Goal: Check status: Check status

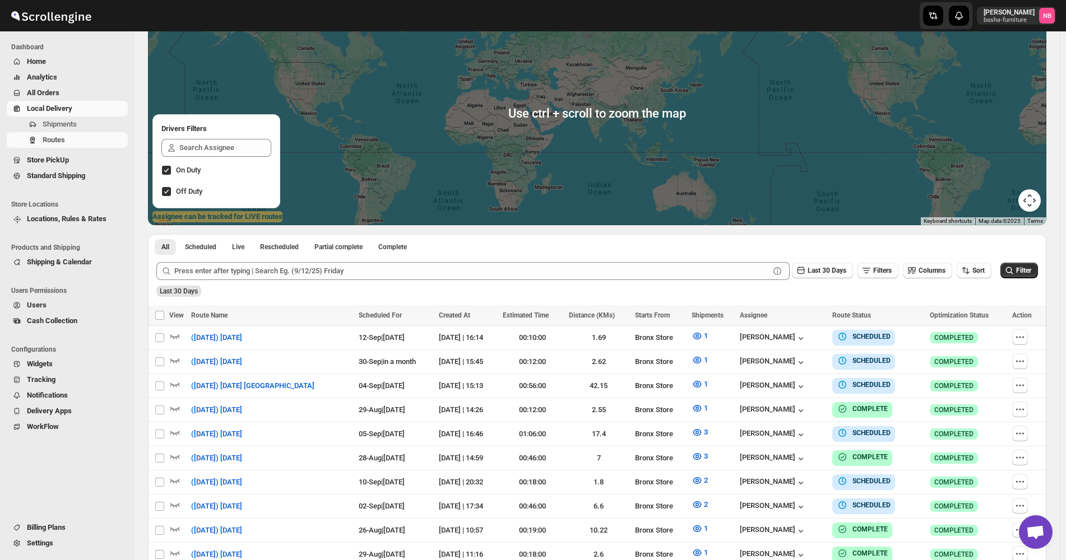
scroll to position [112, 0]
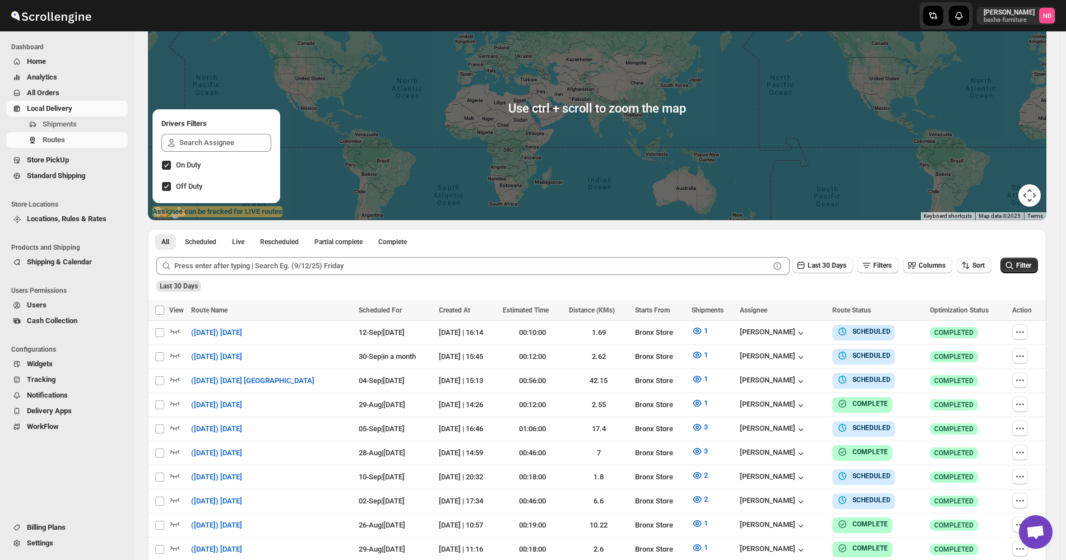
drag, startPoint x: 995, startPoint y: 275, endPoint x: 986, endPoint y: 272, distance: 8.7
click at [991, 275] on div "Last 30 Days Filters Columns Sort" at bounding box center [573, 266] width 835 height 18
click at [985, 271] on button "Sort" at bounding box center [974, 266] width 35 height 16
click at [977, 323] on button "Due Date" at bounding box center [977, 326] width 68 height 18
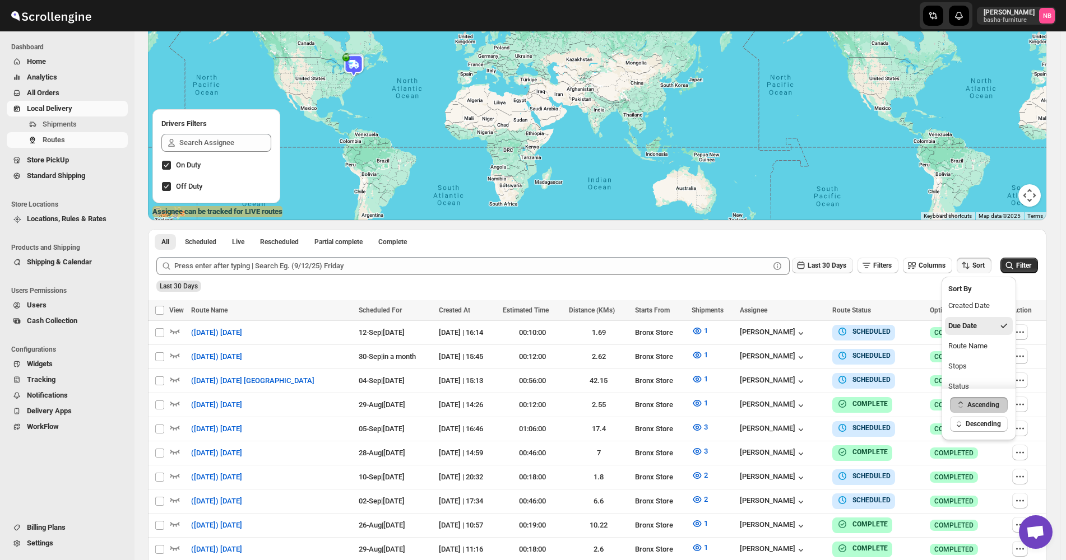
click at [806, 268] on icon "button" at bounding box center [800, 265] width 11 height 11
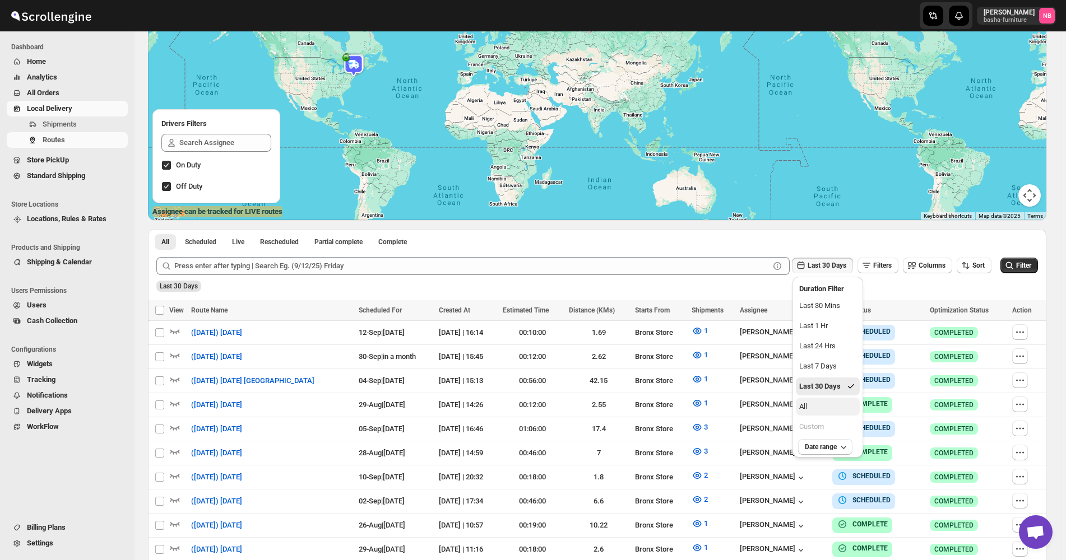
click at [833, 404] on button "All" at bounding box center [828, 407] width 64 height 18
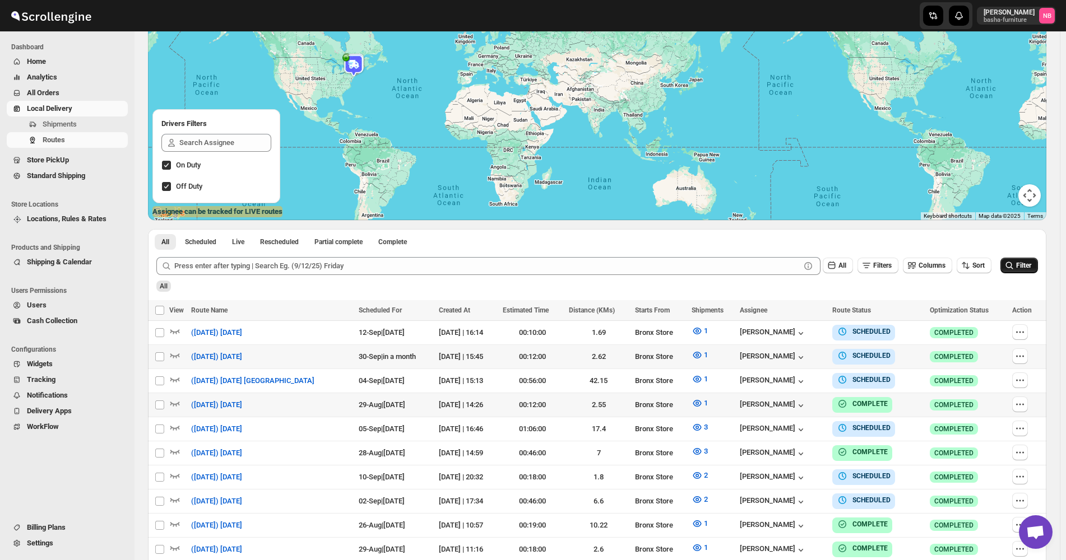
click at [1015, 267] on icon "submit" at bounding box center [1009, 265] width 11 height 11
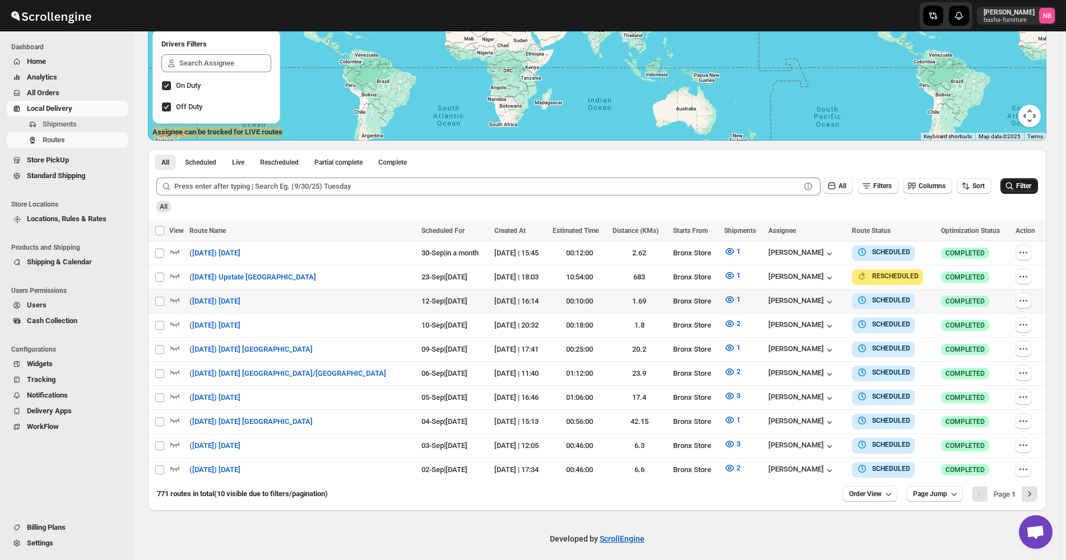
scroll to position [193, 0]
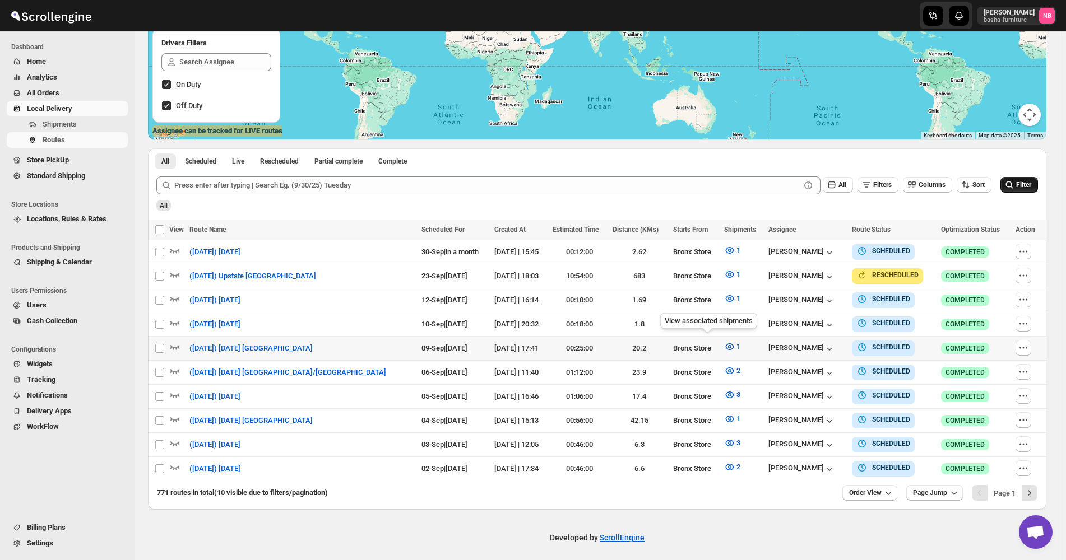
click at [725, 344] on icon "button" at bounding box center [729, 347] width 8 height 7
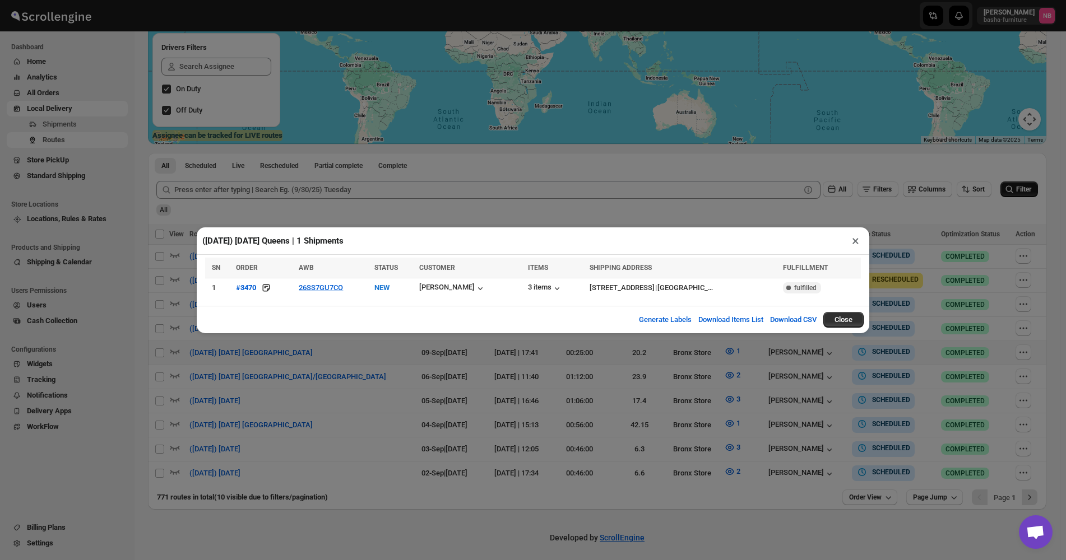
click at [402, 350] on div "(9/9/25) Tuesday Queens | 1 Shipments × SN ORDER AWB STATUS CUSTOMER ITEMS SHIP…" at bounding box center [533, 280] width 1066 height 560
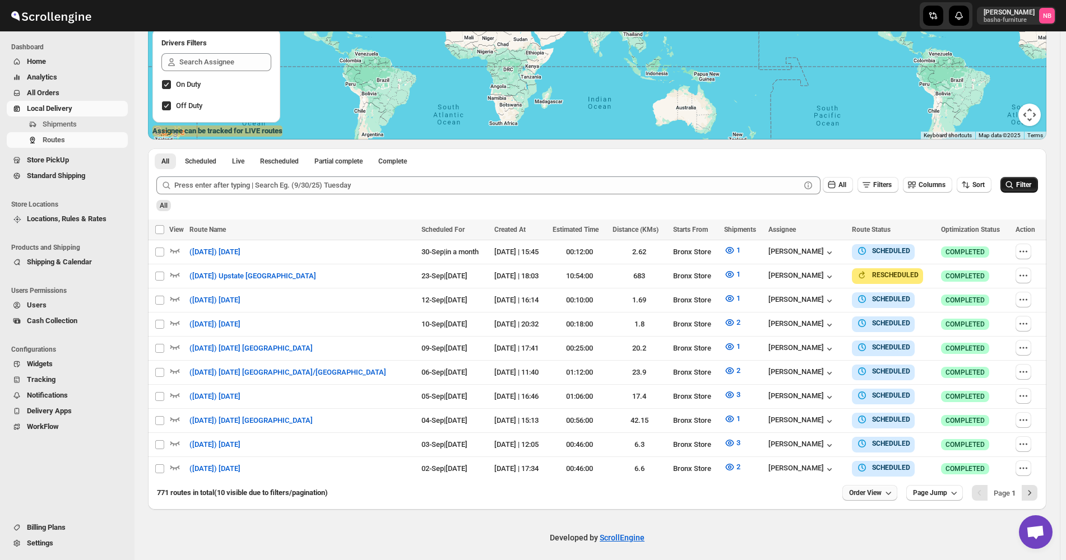
click at [882, 489] on span "Order View" at bounding box center [865, 493] width 33 height 9
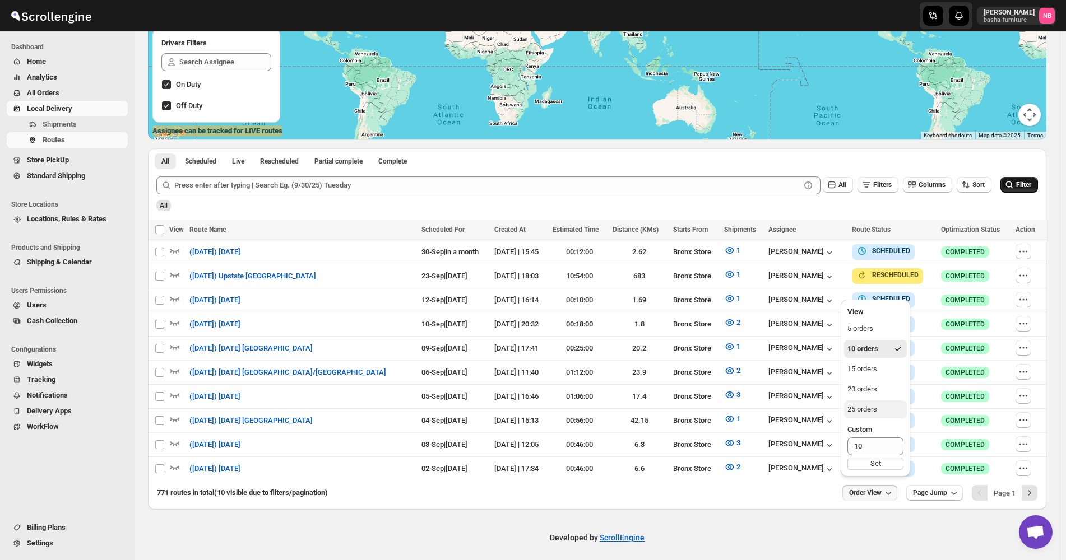
click at [868, 409] on div "25 orders" at bounding box center [862, 409] width 30 height 11
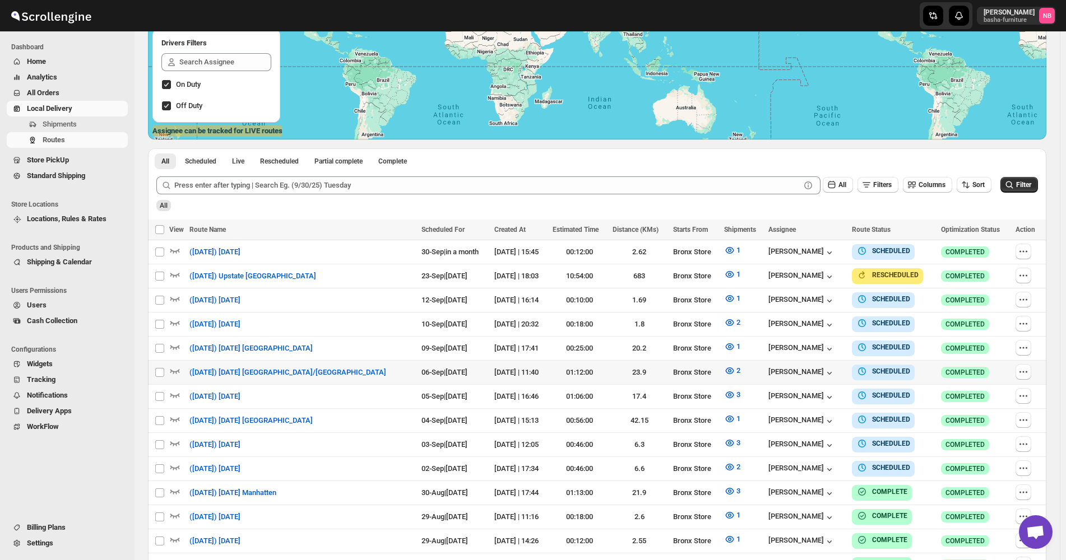
scroll to position [249, 0]
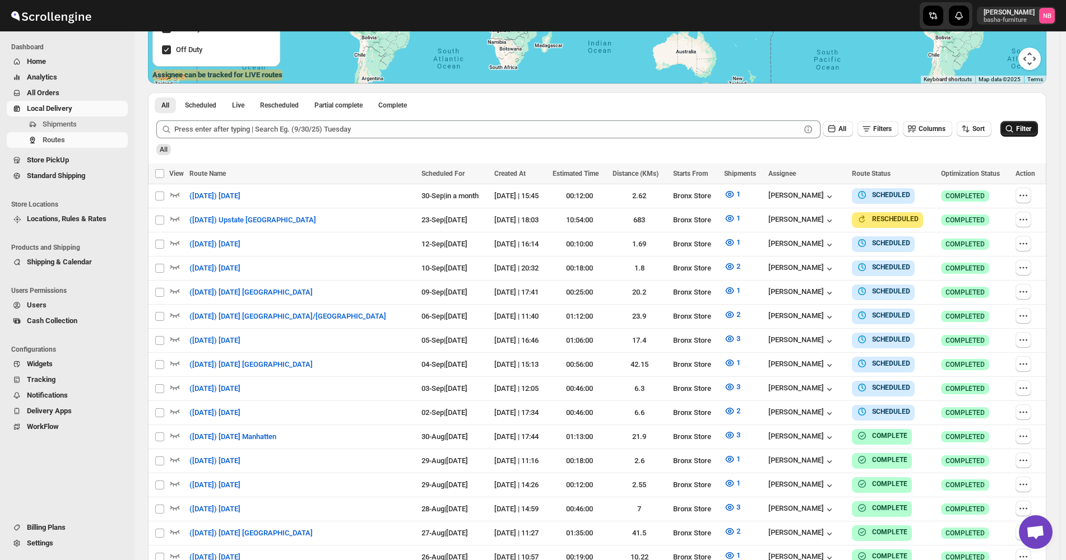
click at [1012, 132] on icon "submit" at bounding box center [1009, 128] width 11 height 11
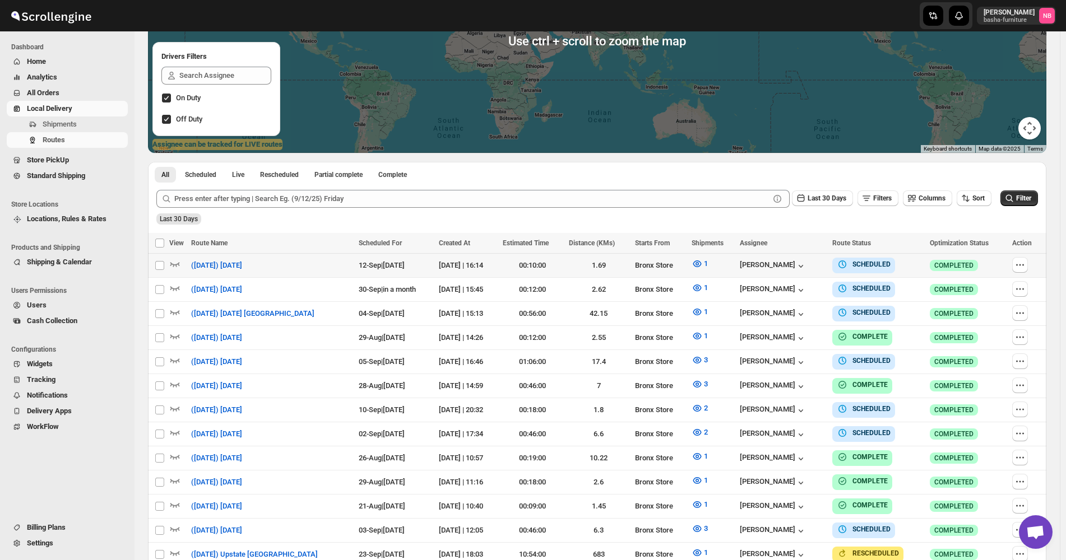
scroll to position [280, 0]
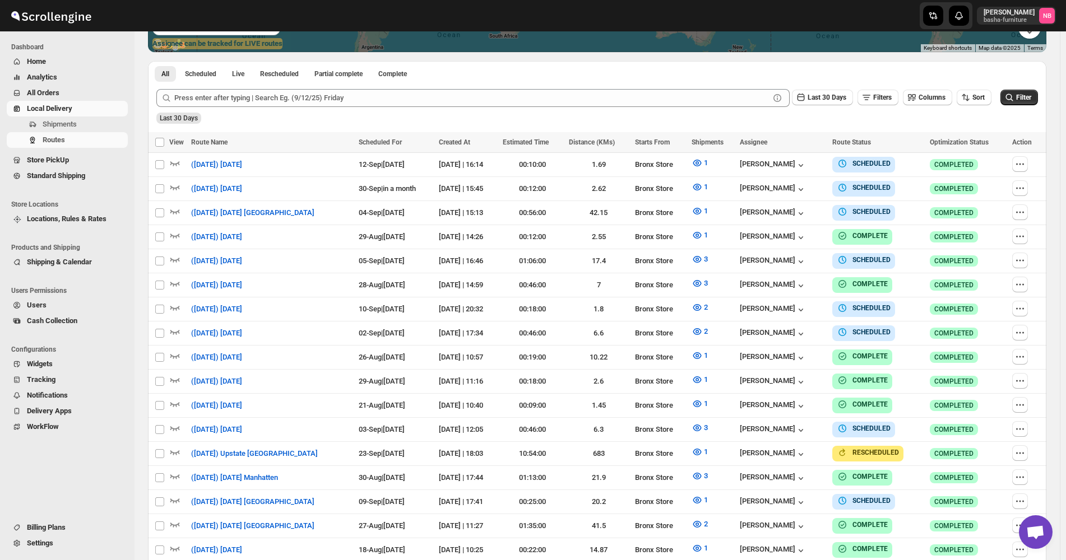
click at [979, 111] on div "Last 30 Days" at bounding box center [596, 114] width 884 height 19
click at [979, 95] on span "Sort" at bounding box center [978, 98] width 12 height 8
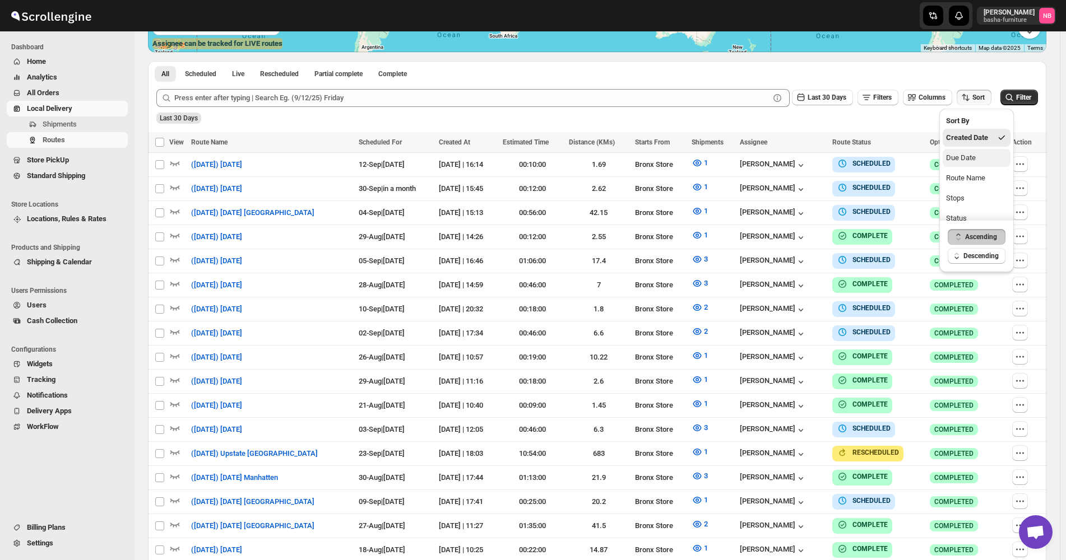
click at [972, 159] on div "Due Date" at bounding box center [961, 157] width 30 height 11
click at [825, 104] on button "Last 30 Days" at bounding box center [822, 98] width 61 height 16
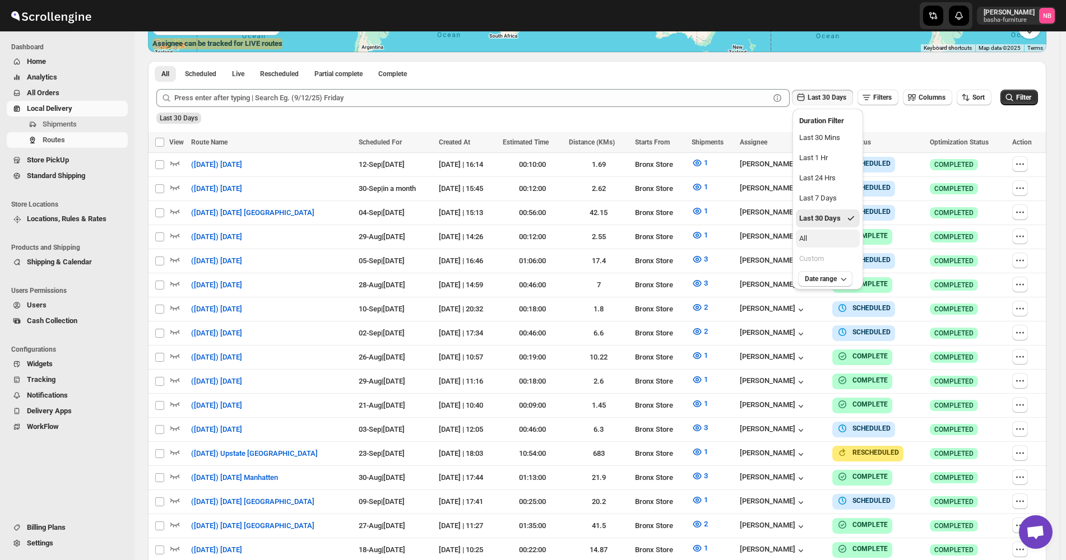
click at [809, 244] on button "All" at bounding box center [828, 239] width 64 height 18
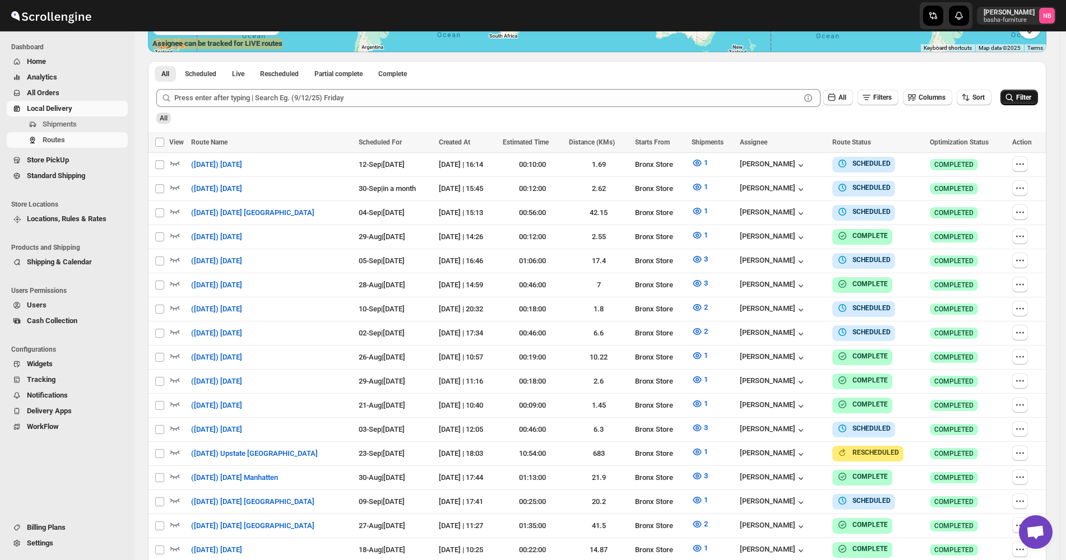
click at [1022, 98] on span "Filter" at bounding box center [1023, 98] width 15 height 8
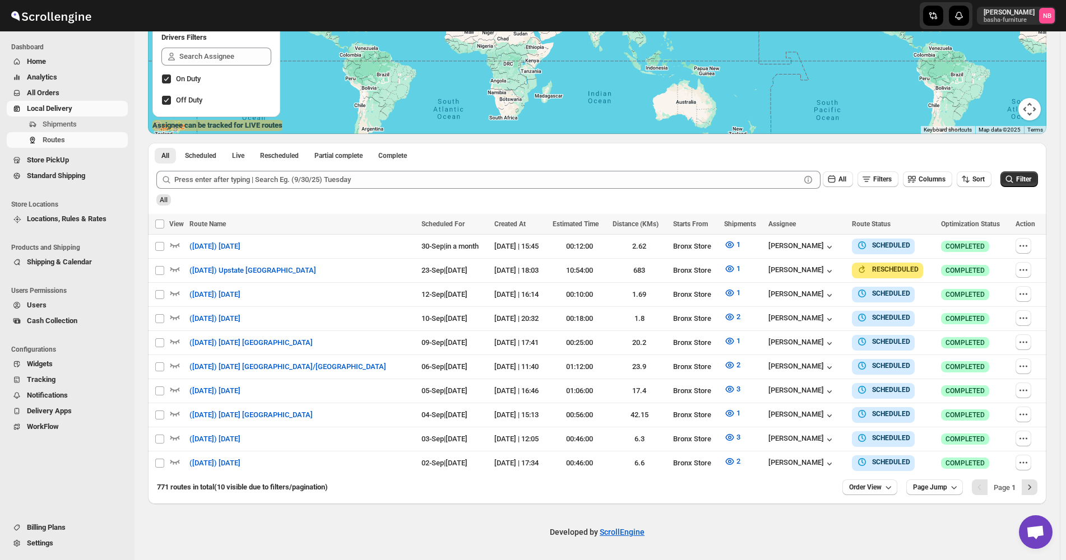
scroll to position [193, 0]
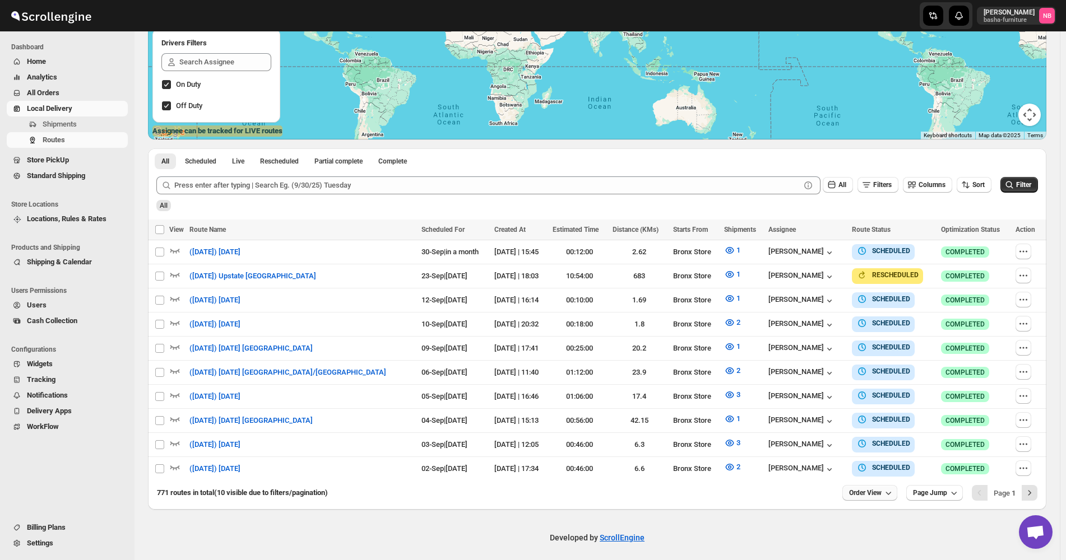
click at [874, 489] on span "Order View" at bounding box center [865, 493] width 33 height 9
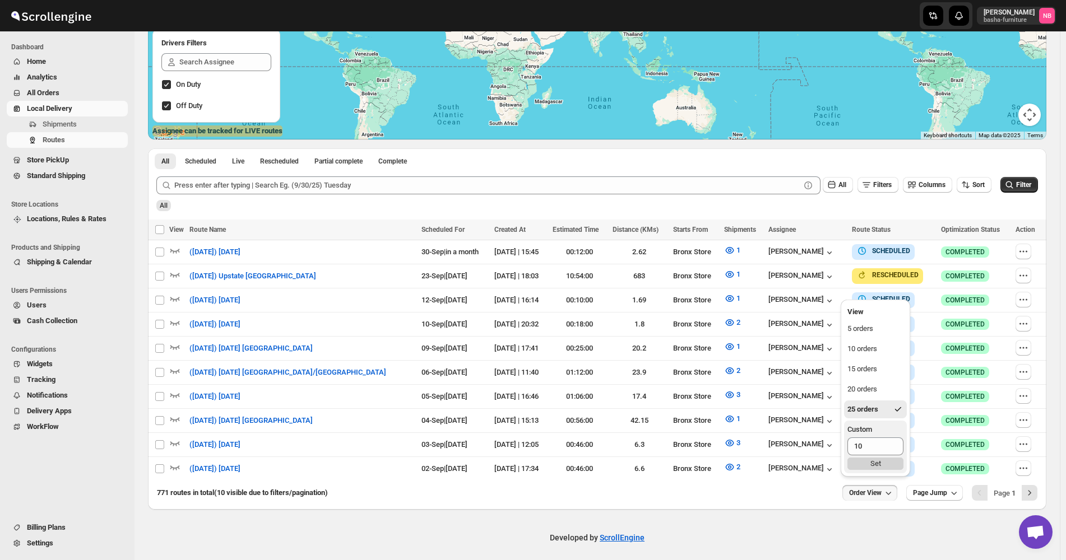
click at [876, 467] on div "Set" at bounding box center [875, 464] width 56 height 12
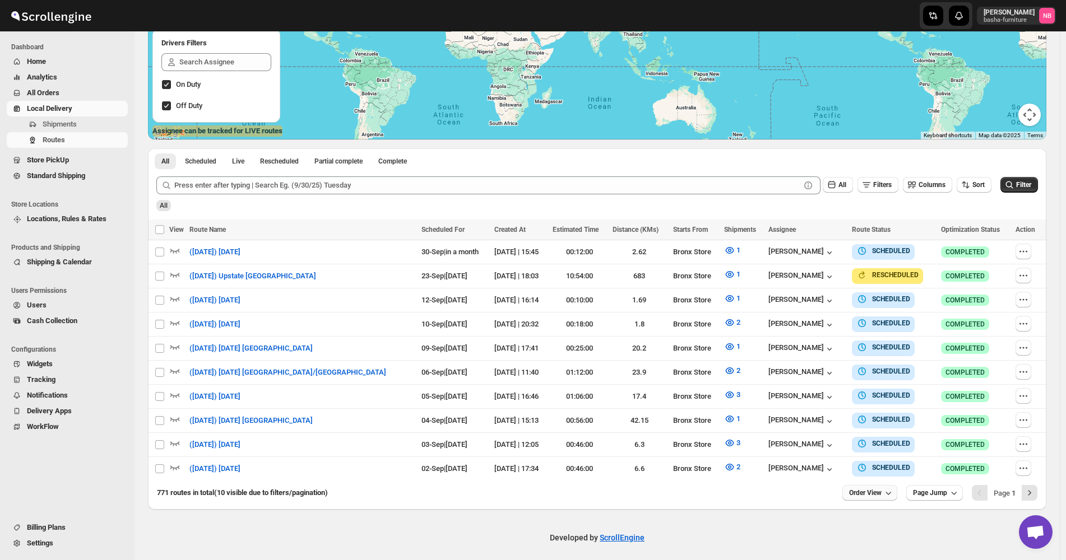
click at [879, 489] on span "Order View" at bounding box center [865, 493] width 33 height 9
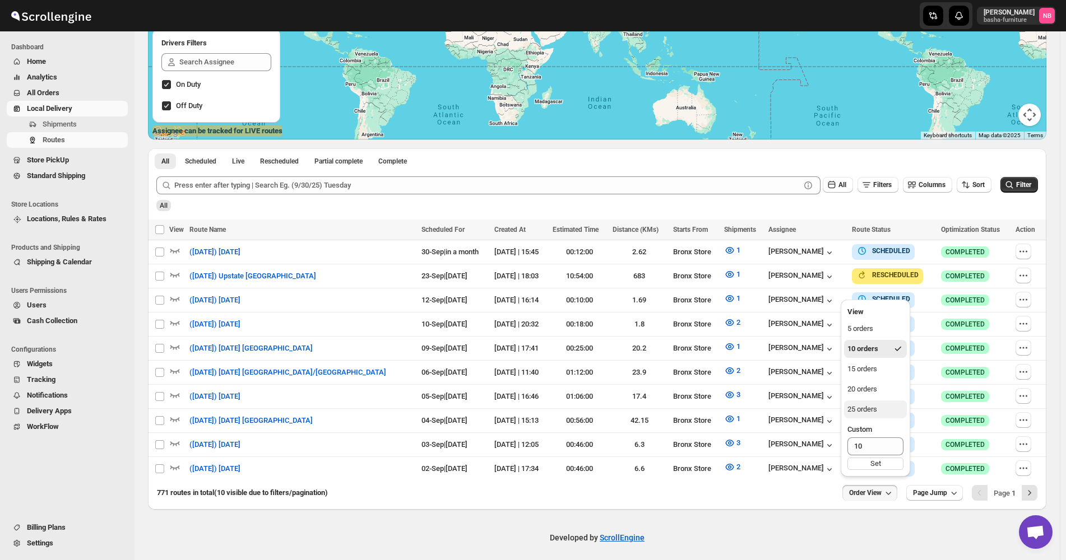
click at [873, 410] on div "25 orders" at bounding box center [862, 409] width 30 height 11
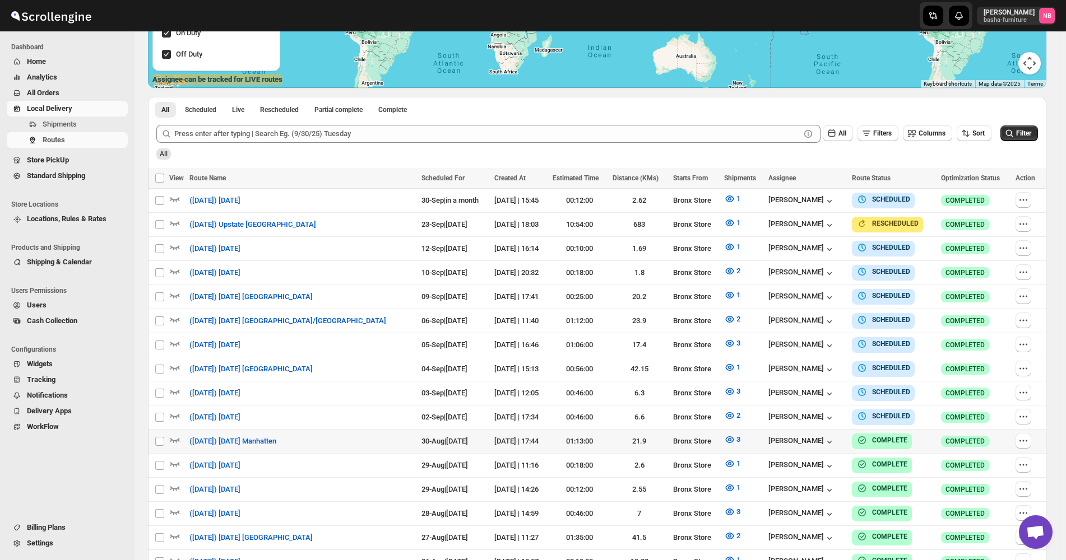
scroll to position [300, 0]
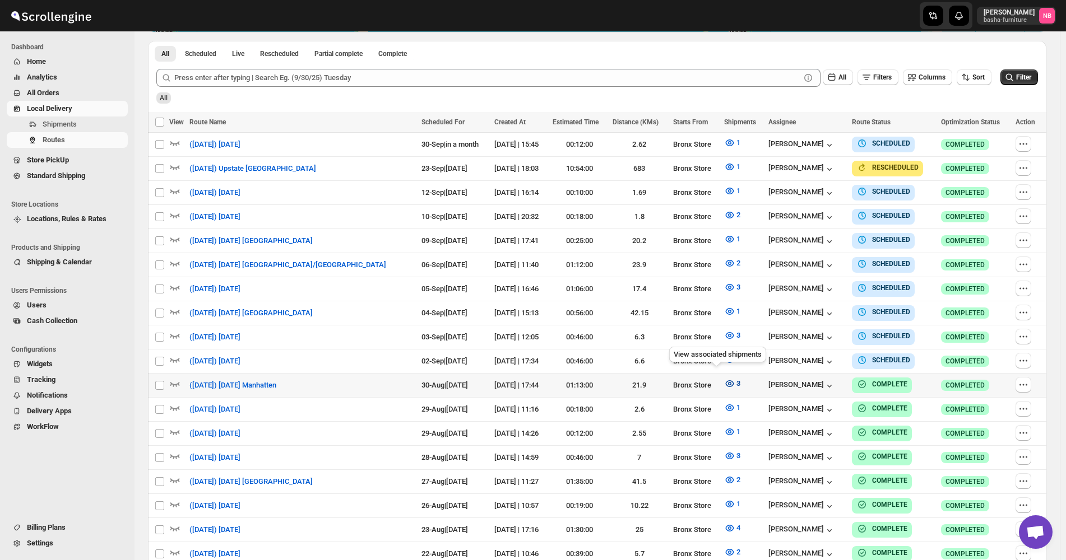
click at [736, 379] on span "3" at bounding box center [738, 383] width 4 height 8
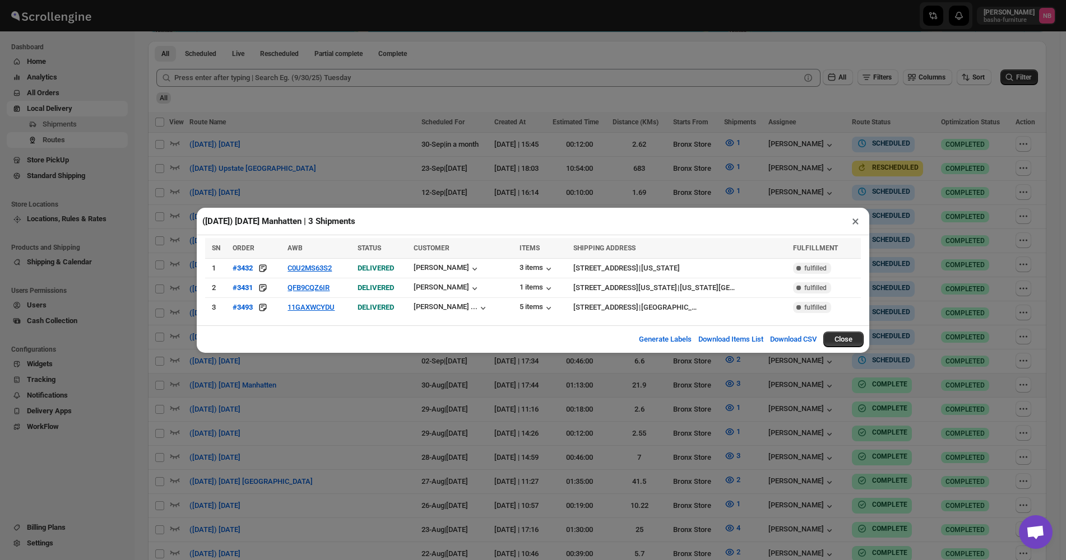
click at [630, 450] on div "([DATE]) [DATE] Manhatten | 3 Shipments × SN ORDER AWB STATUS CUSTOMER ITEMS SH…" at bounding box center [533, 280] width 1066 height 560
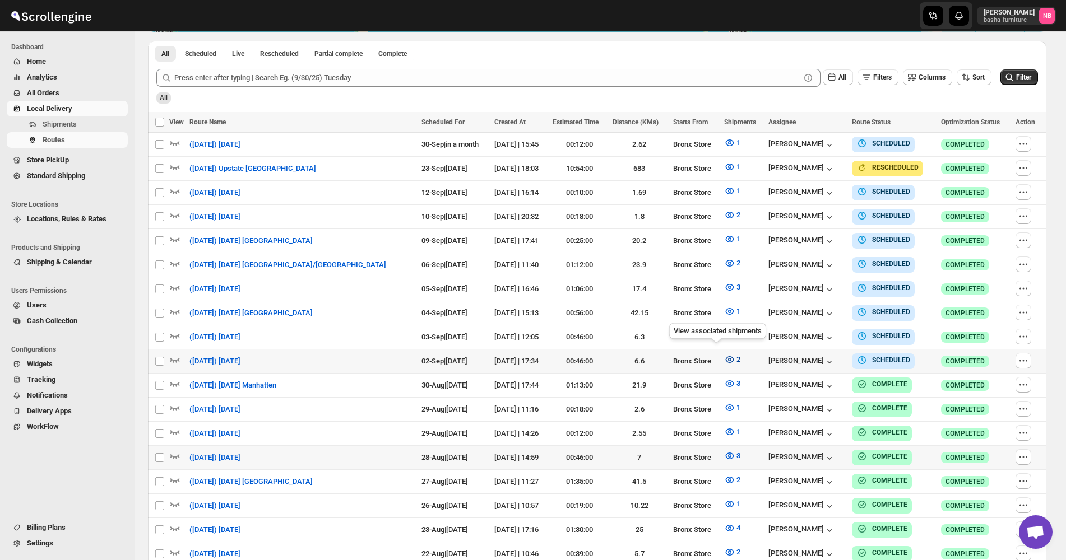
click at [718, 351] on button "2" at bounding box center [732, 360] width 30 height 18
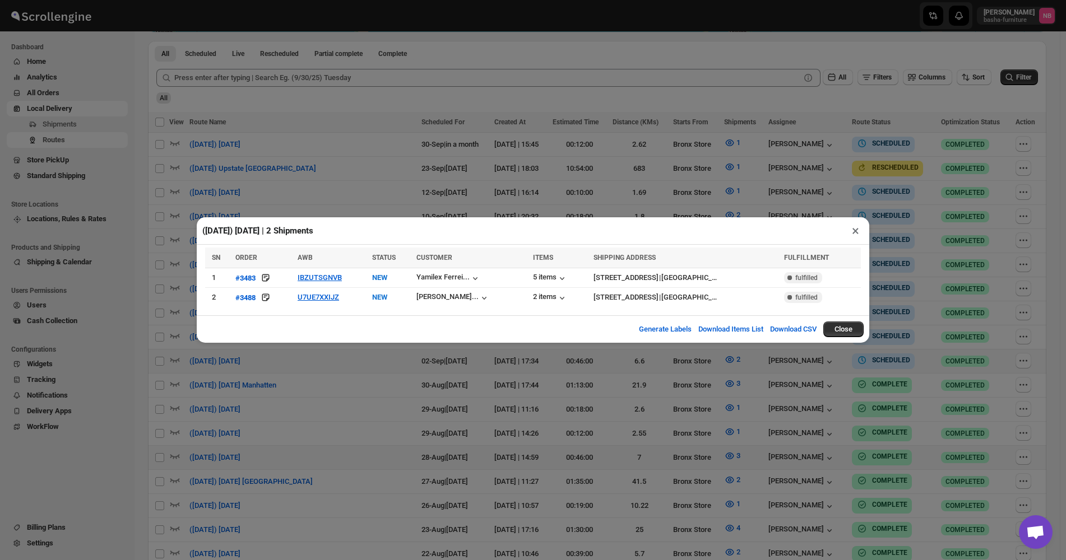
click at [345, 391] on div "([DATE]) [DATE] | 2 Shipments × SN ORDER AWB STATUS CUSTOMER ITEMS SHIPPING ADD…" at bounding box center [533, 280] width 1066 height 560
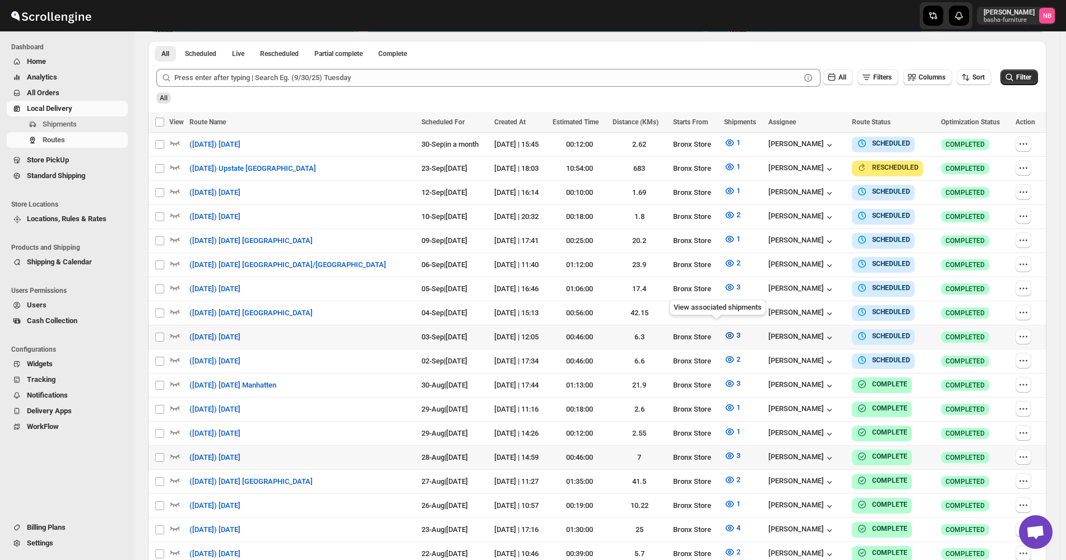
click at [724, 333] on icon "button" at bounding box center [729, 335] width 11 height 11
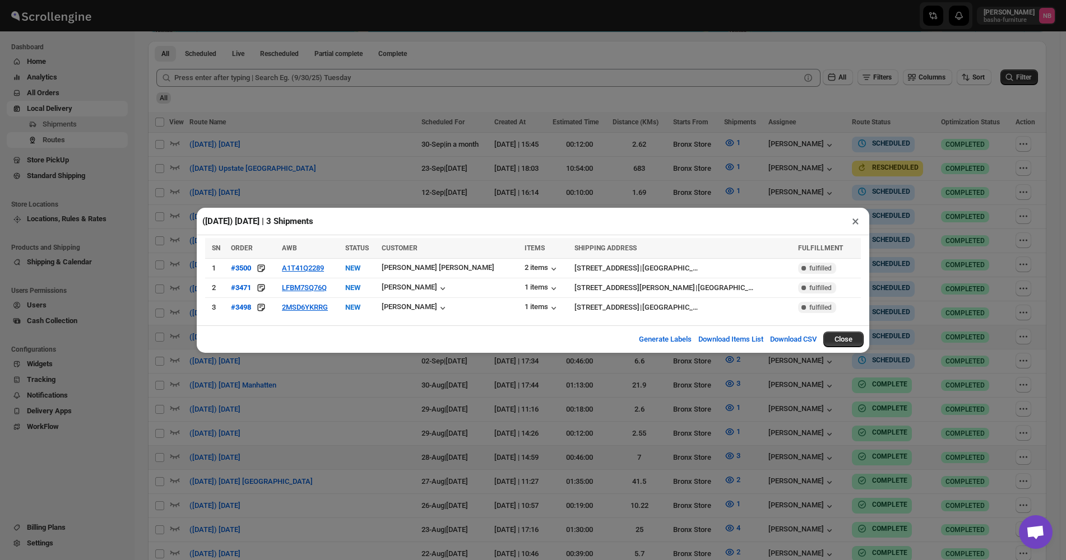
click at [437, 408] on div "([DATE]) [DATE] | 3 Shipments × SN ORDER AWB STATUS CUSTOMER ITEMS SHIPPING ADD…" at bounding box center [533, 280] width 1066 height 560
